Goal: Communication & Community: Participate in discussion

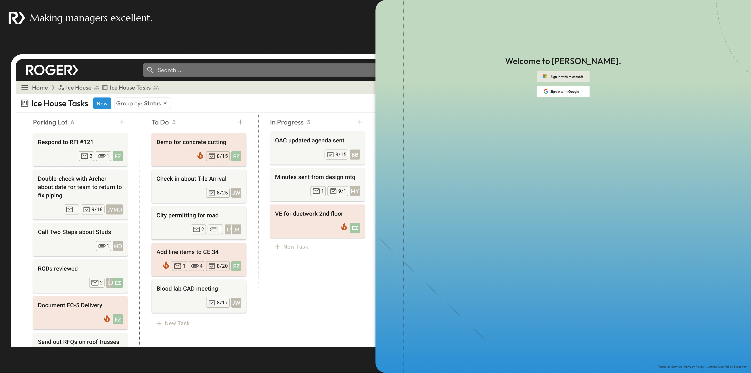
click at [569, 77] on button "Sign in with Microsoft" at bounding box center [563, 76] width 53 height 11
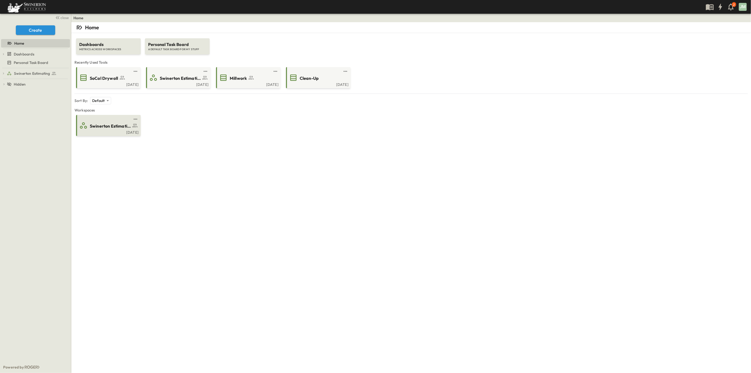
click at [115, 127] on span "Swinerton Estimating" at bounding box center [110, 126] width 41 height 6
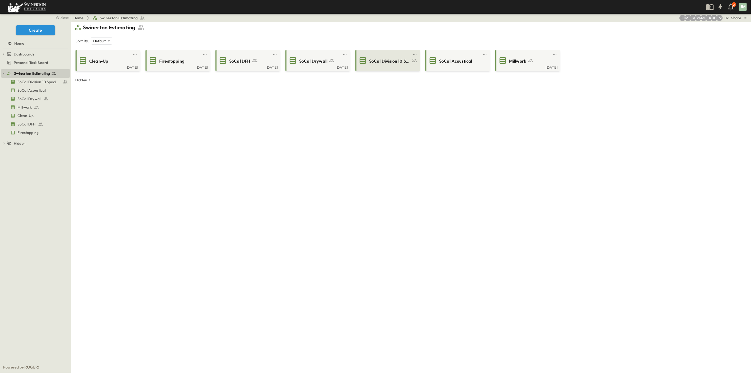
click at [388, 60] on span "SoCal Division 10 Specialties" at bounding box center [389, 61] width 41 height 6
